Goal: Browse casually: Explore the website without a specific task or goal

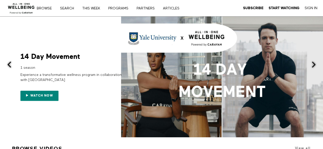
click at [26, 11] on img at bounding box center [21, 6] width 31 height 15
